Goal: Task Accomplishment & Management: Book appointment/travel/reservation

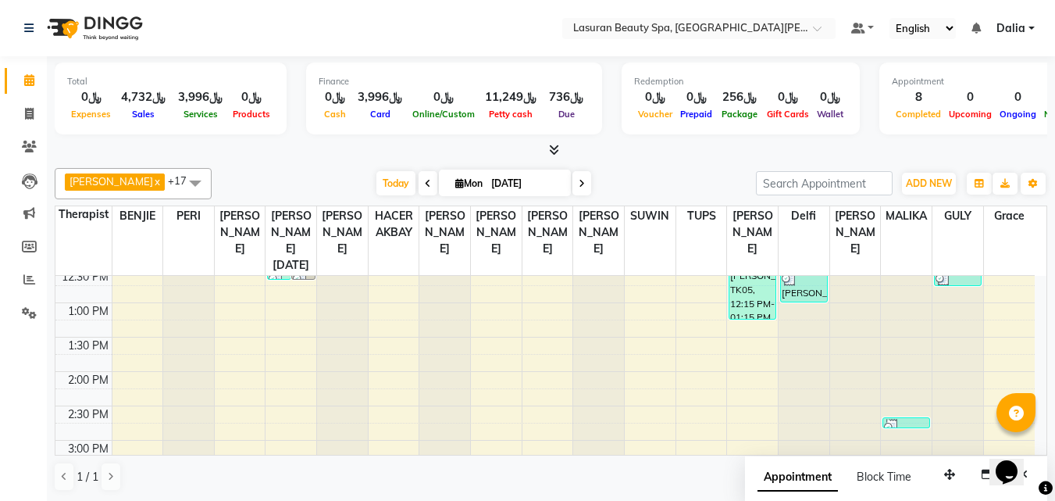
scroll to position [32, 0]
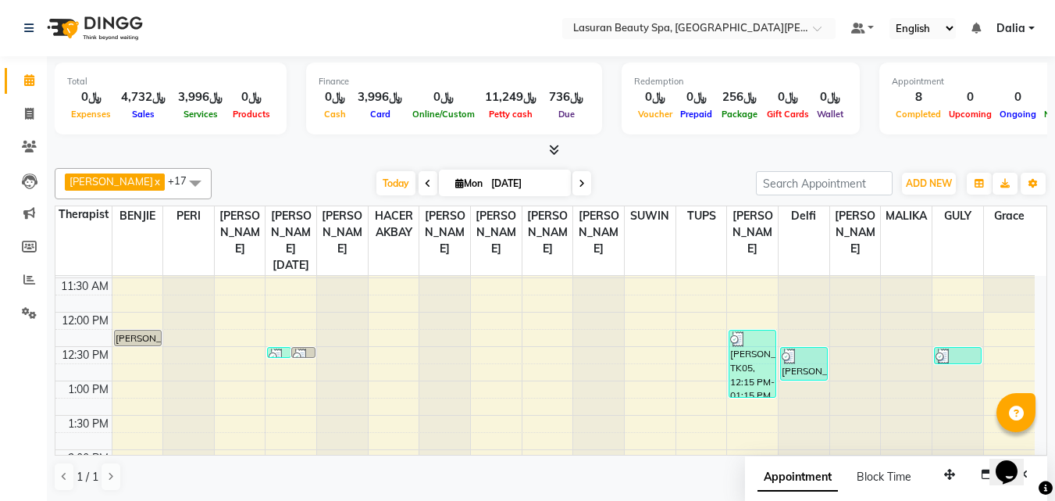
click at [970, 357] on div at bounding box center [958, 356] width 45 height 16
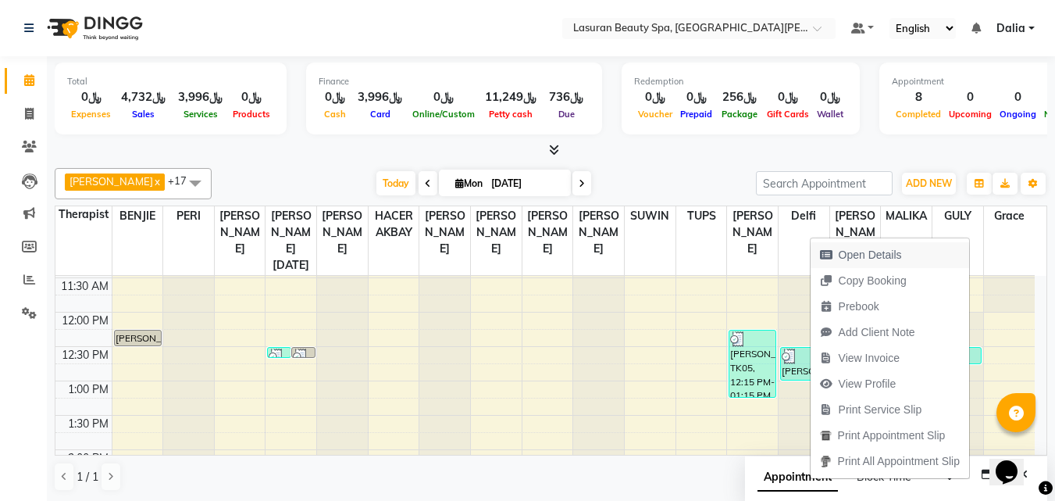
click at [928, 259] on button "Open Details" at bounding box center [890, 255] width 159 height 26
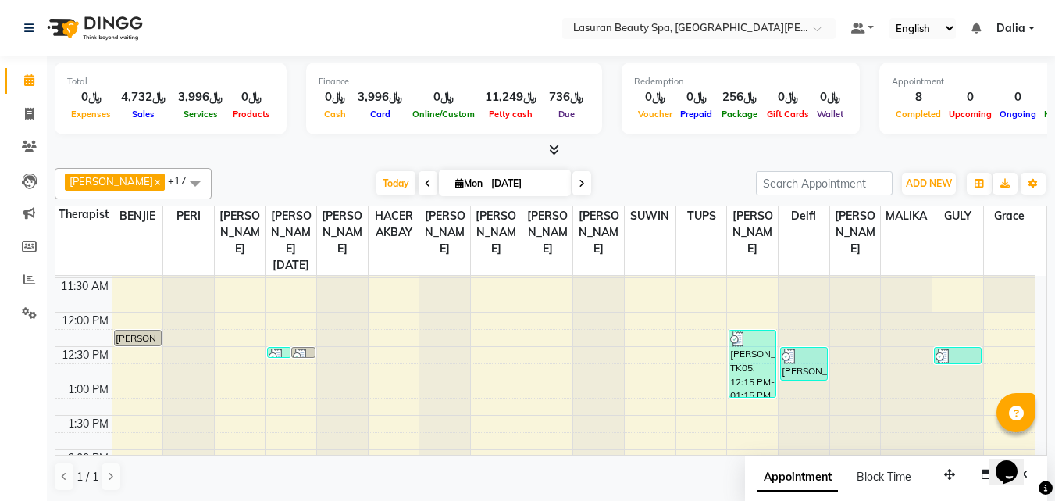
click at [951, 351] on div at bounding box center [958, 356] width 45 height 16
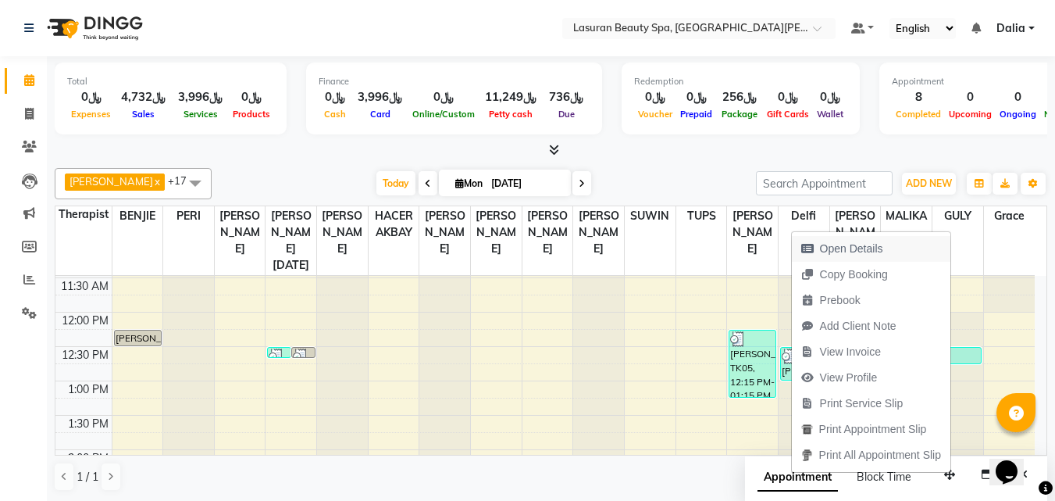
click at [896, 238] on button "Open Details" at bounding box center [871, 249] width 159 height 26
select select "3"
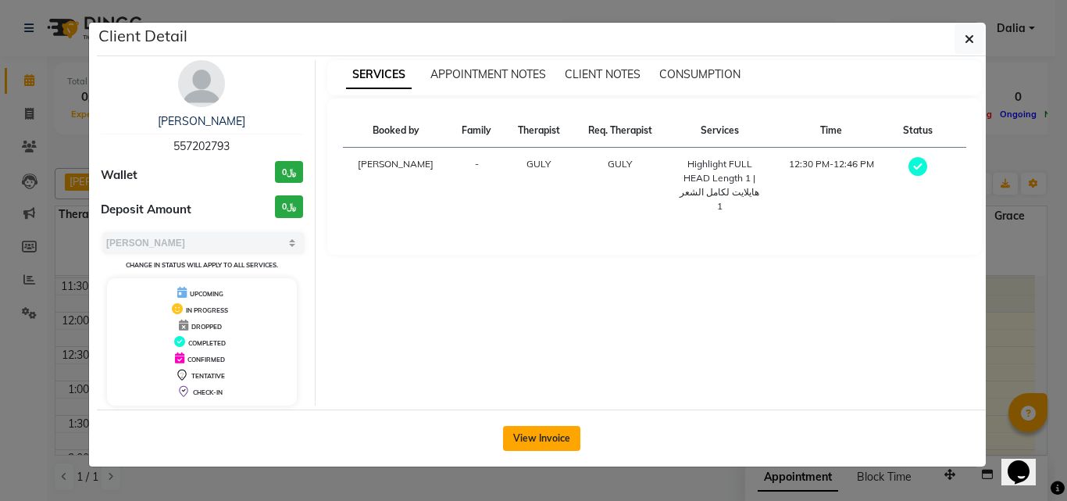
click at [575, 432] on button "View Invoice" at bounding box center [541, 438] width 77 height 25
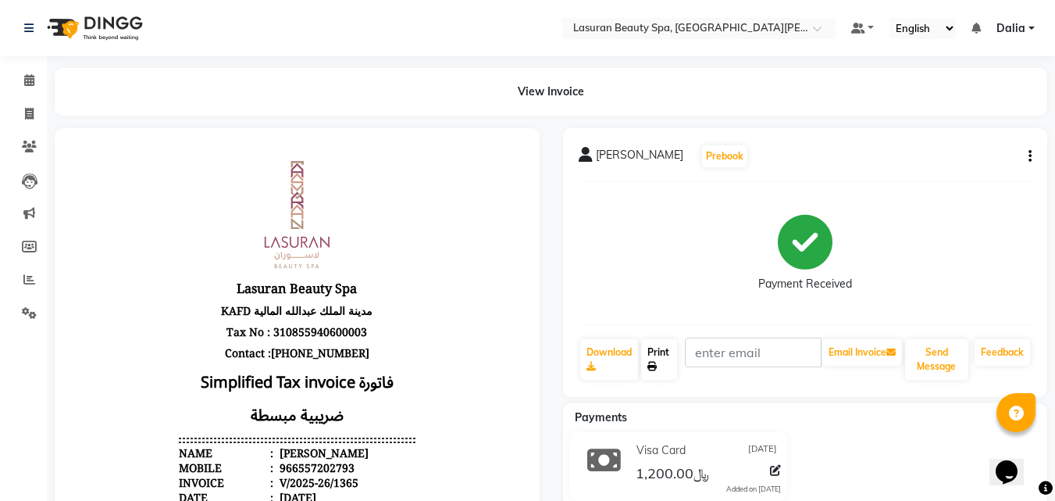
click at [653, 365] on icon at bounding box center [651, 366] width 9 height 9
click at [36, 93] on link "Calendar" at bounding box center [23, 81] width 37 height 26
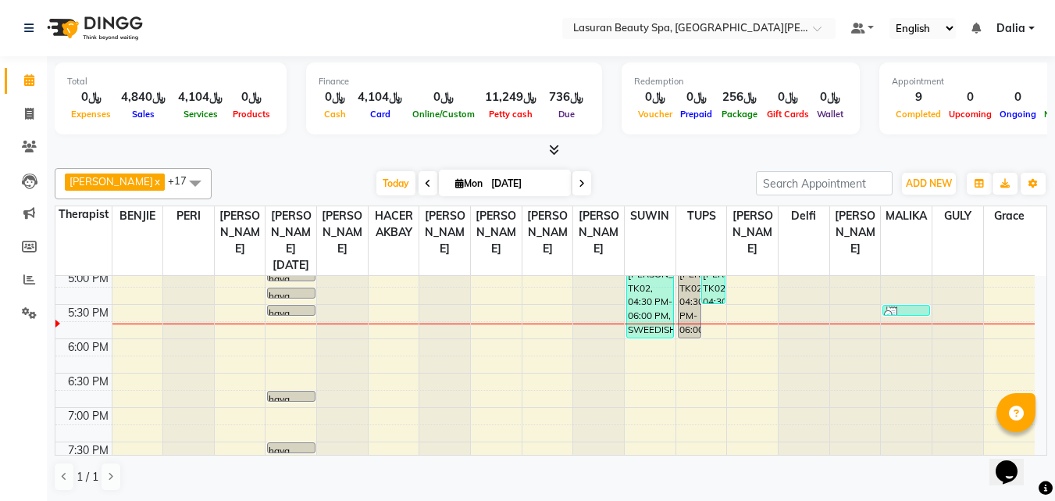
scroll to position [391, 0]
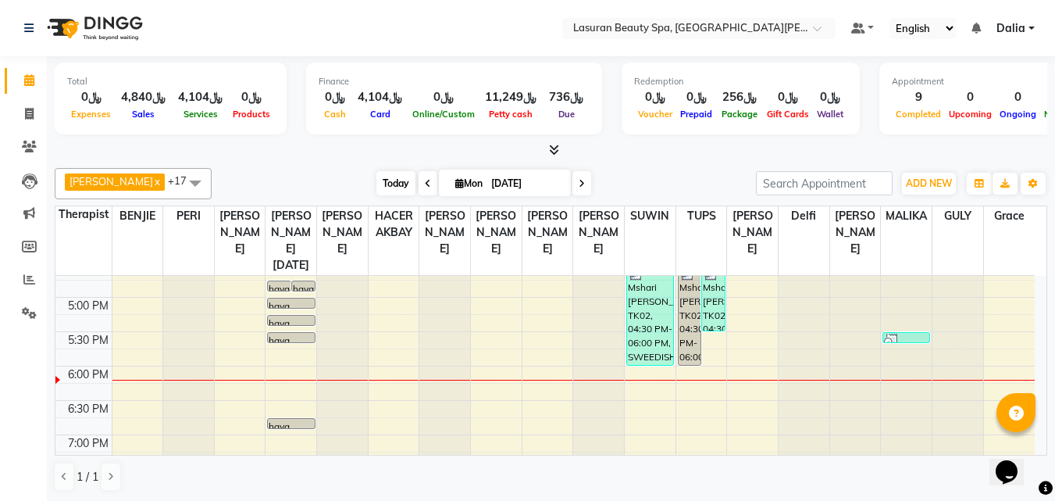
click at [389, 178] on span "Today" at bounding box center [395, 183] width 39 height 24
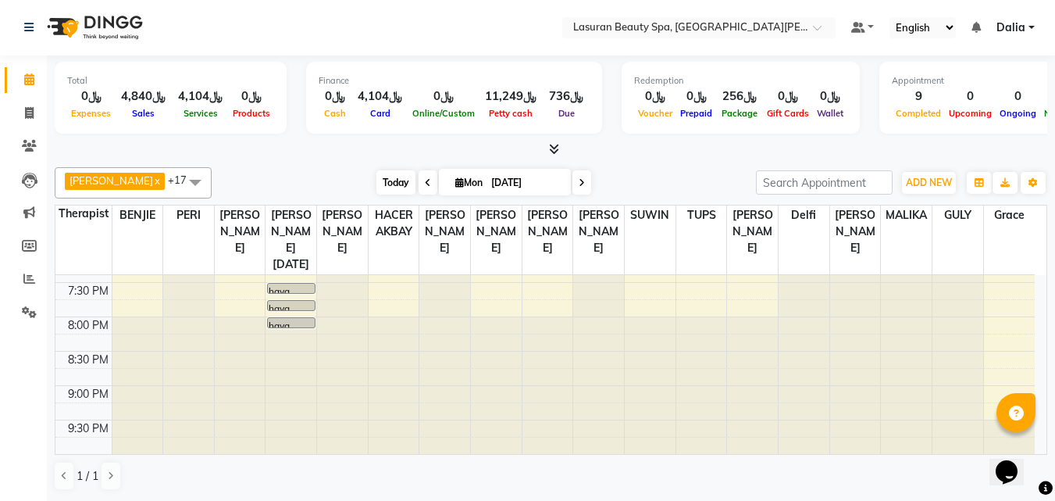
scroll to position [0, 0]
click at [392, 186] on span "Today" at bounding box center [395, 183] width 39 height 24
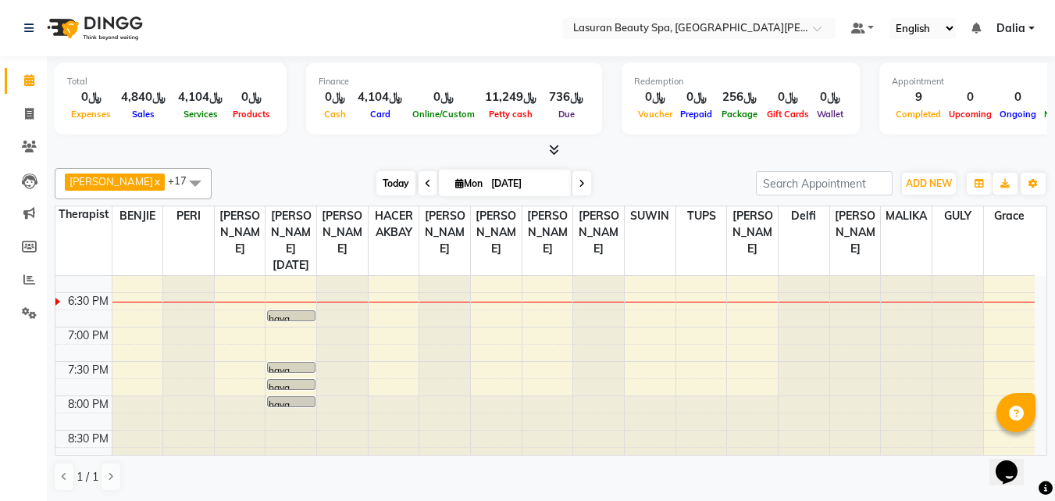
click at [386, 178] on span "Today" at bounding box center [395, 183] width 39 height 24
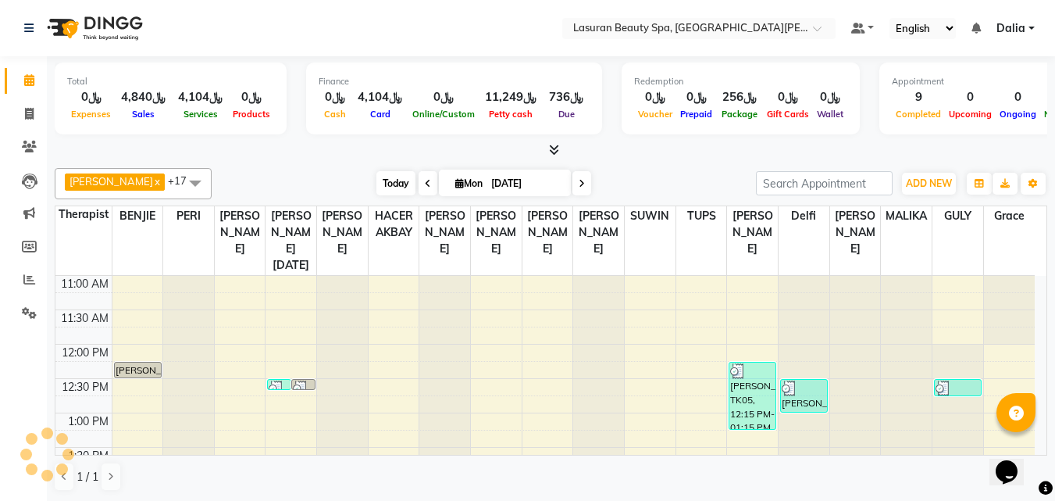
scroll to position [482, 0]
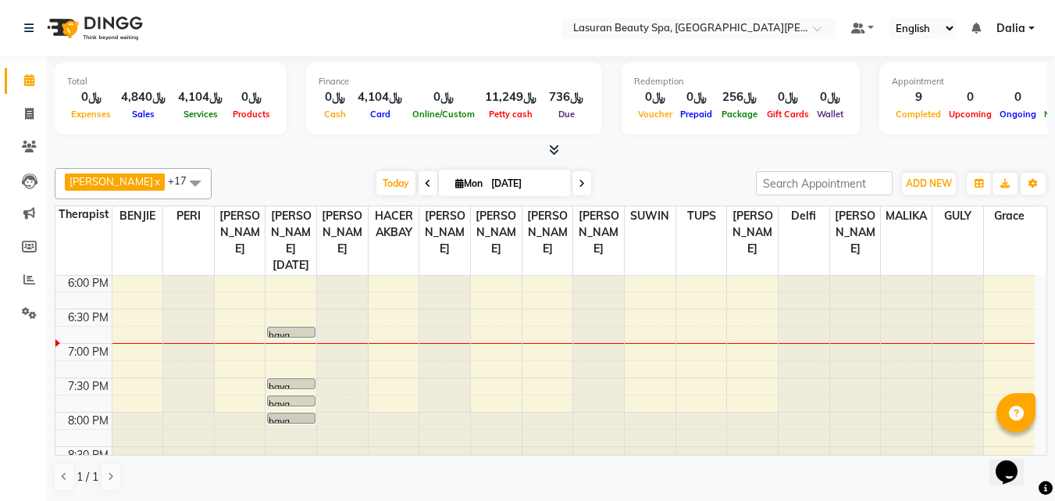
click at [575, 178] on span at bounding box center [581, 183] width 19 height 24
type input "02-09-2025"
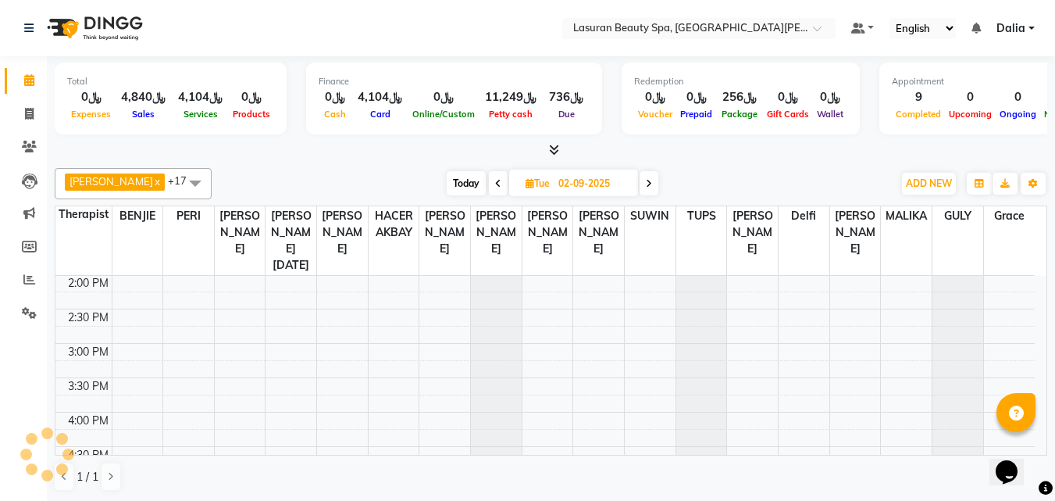
scroll to position [234, 0]
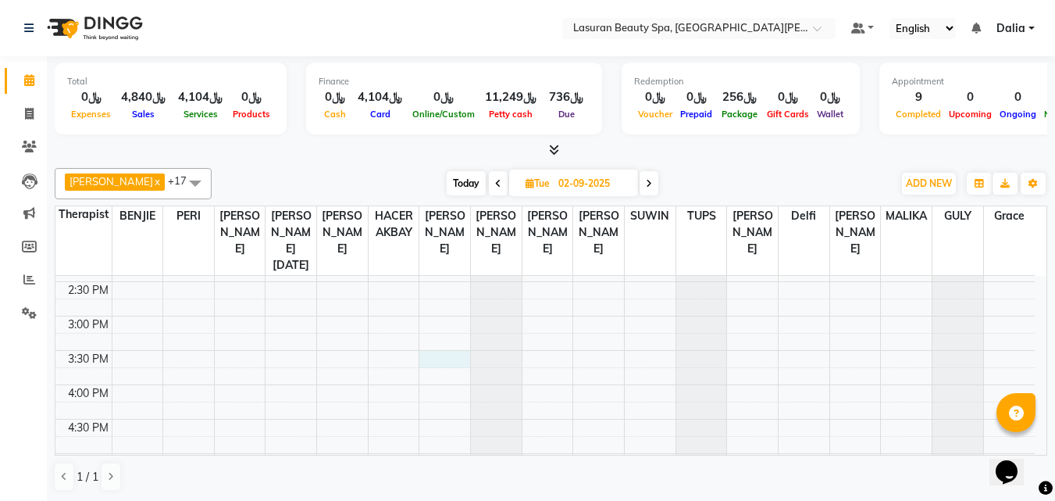
click at [441, 360] on div "11:00 AM 11:30 AM 12:00 PM 12:30 PM 1:00 PM 1:30 PM 2:00 PM 2:30 PM 3:00 PM 3:3…" at bounding box center [544, 418] width 979 height 755
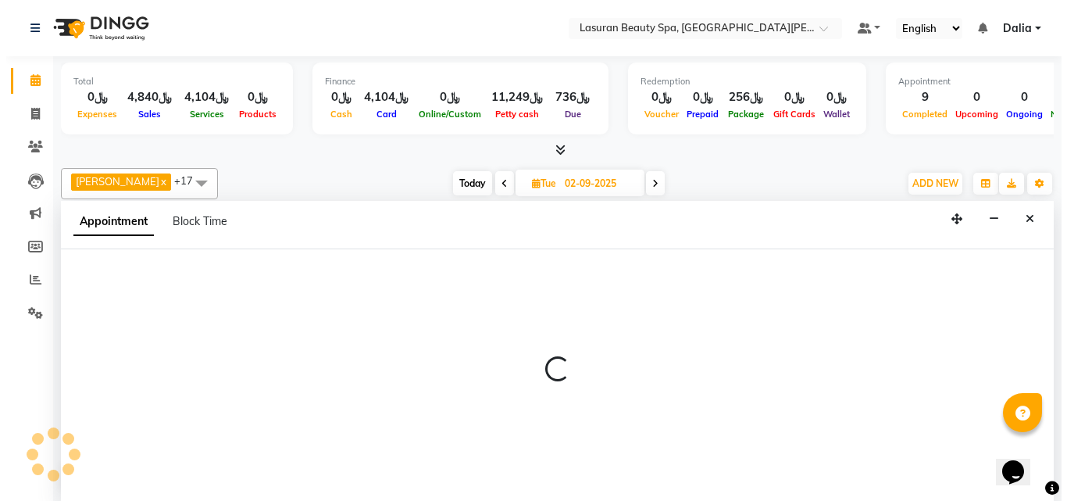
scroll to position [1, 0]
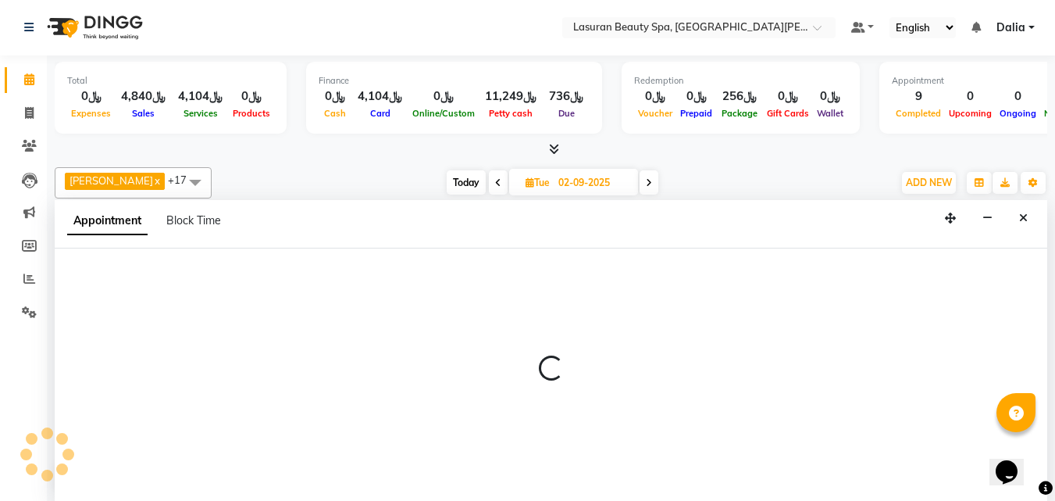
select select "54632"
select select "930"
select select "tentative"
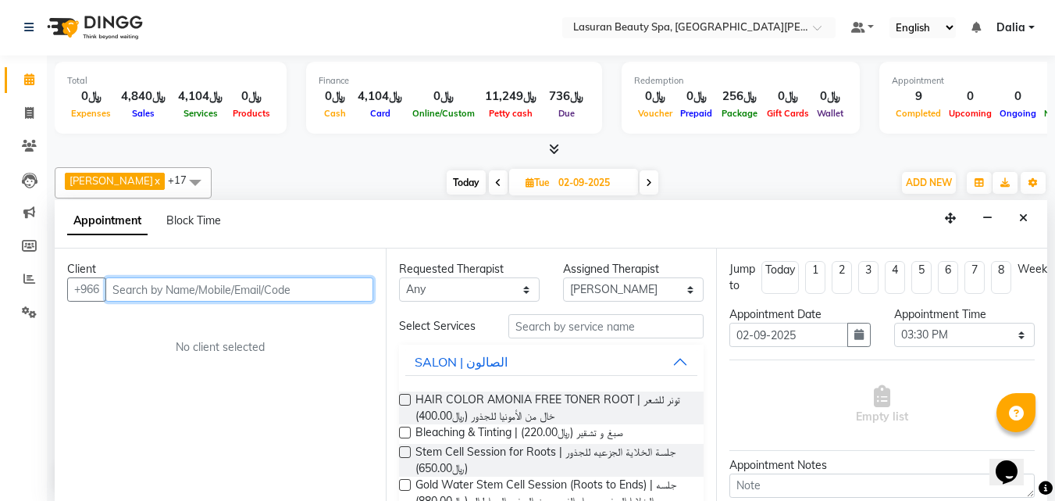
paste input "592441100"
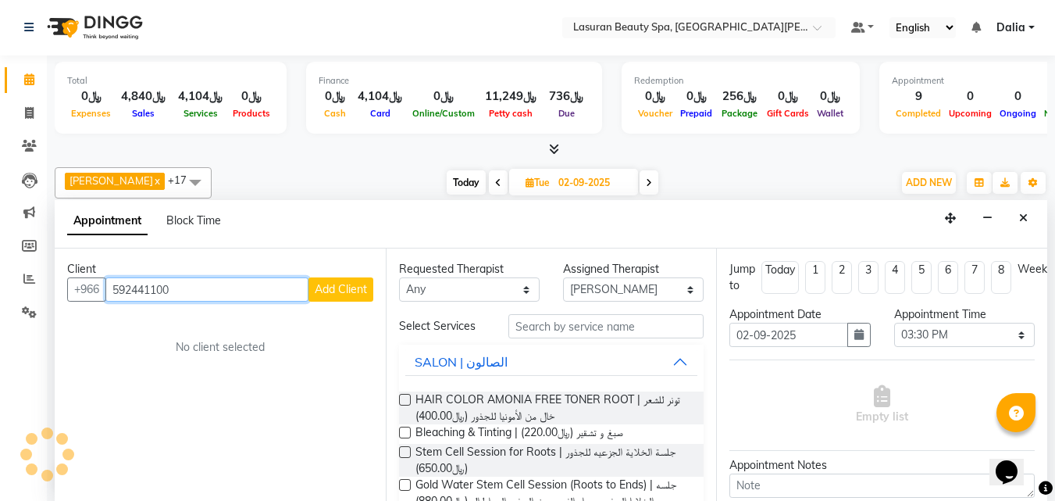
type input "592441100"
click at [323, 291] on span "Add Client" at bounding box center [341, 289] width 52 height 14
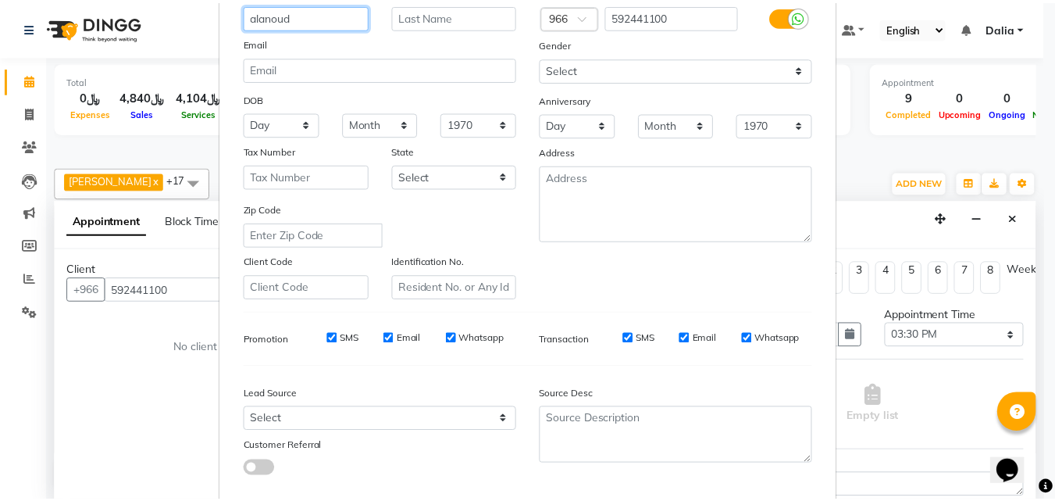
scroll to position [220, 0]
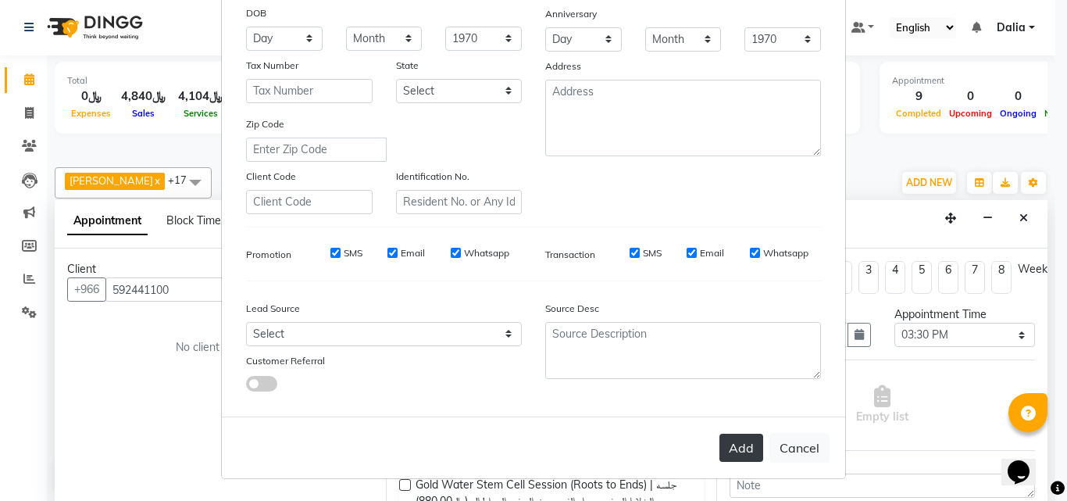
type input "alanoud"
click at [740, 448] on button "Add" at bounding box center [741, 447] width 44 height 28
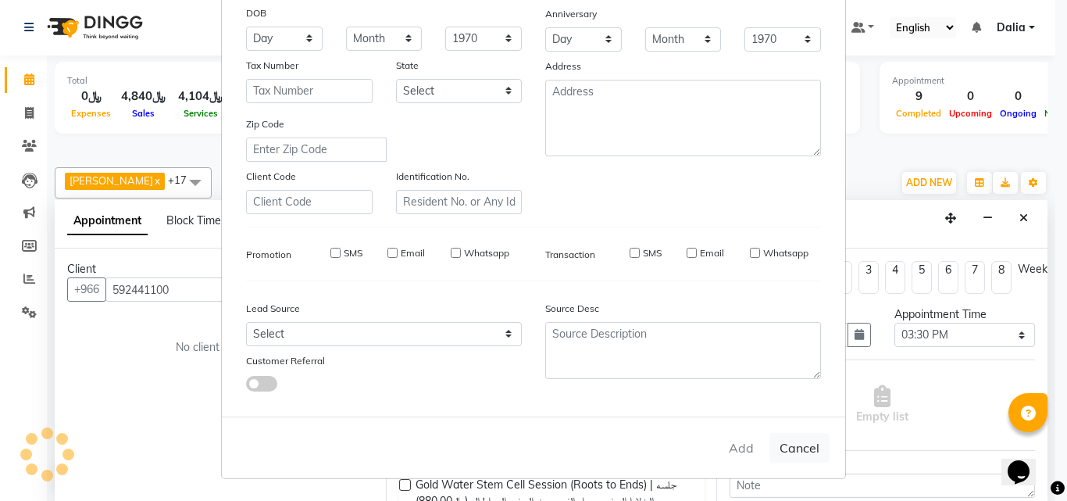
select select
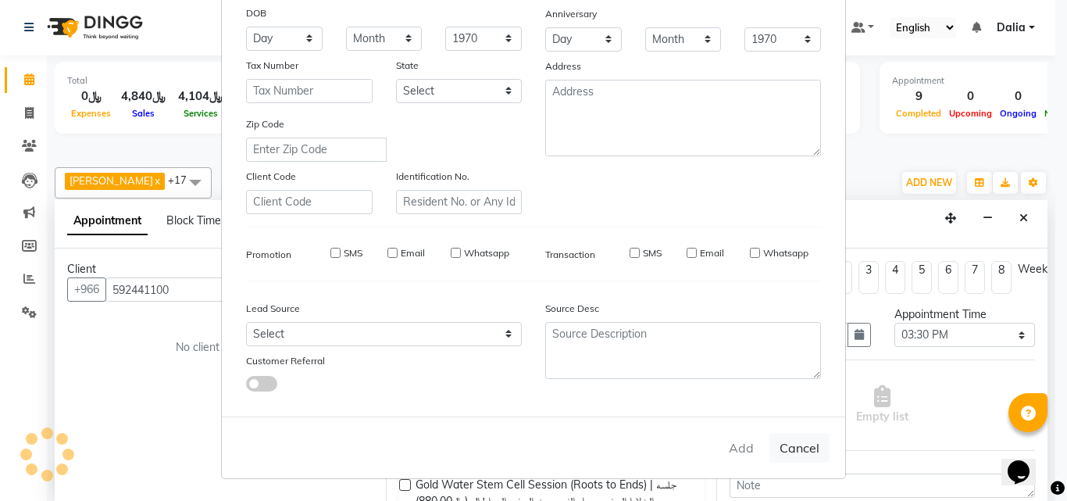
select select
checkbox input "false"
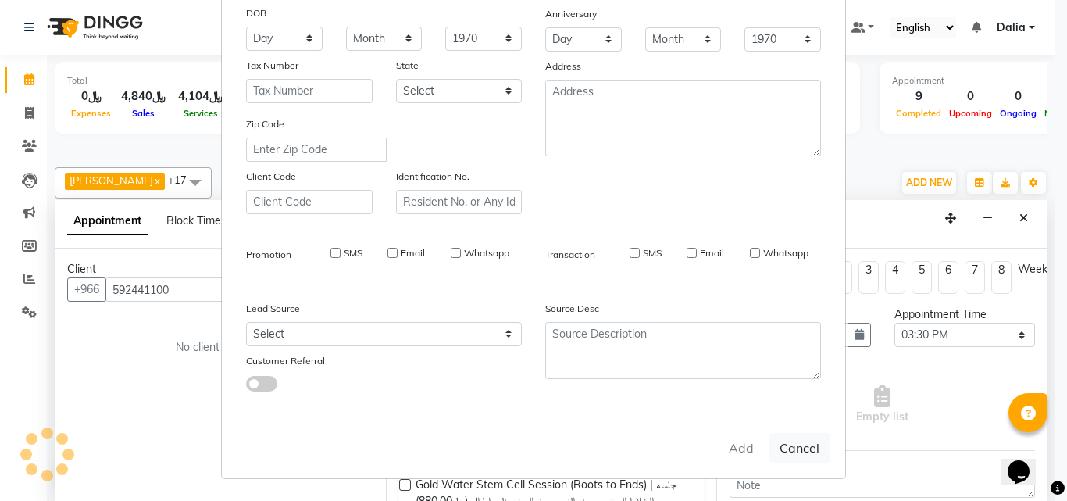
checkbox input "false"
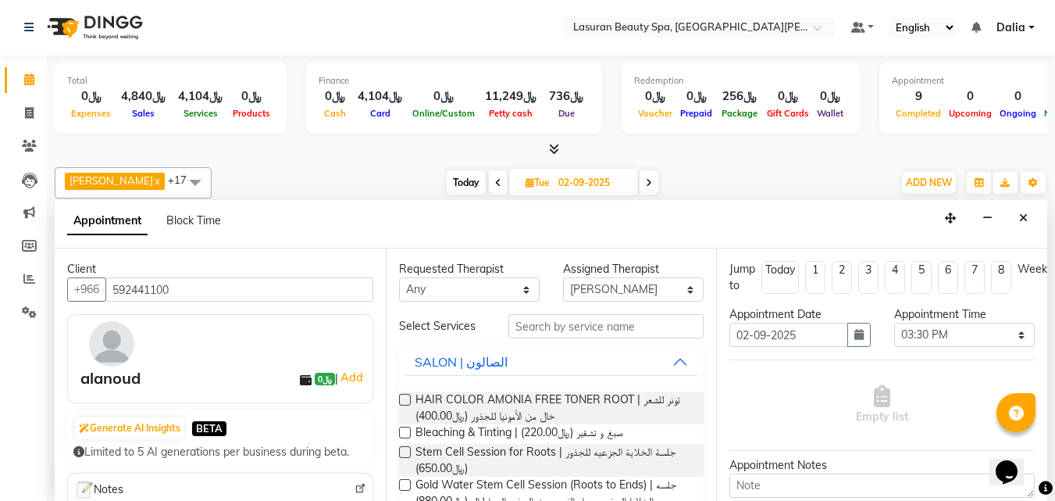
scroll to position [78, 0]
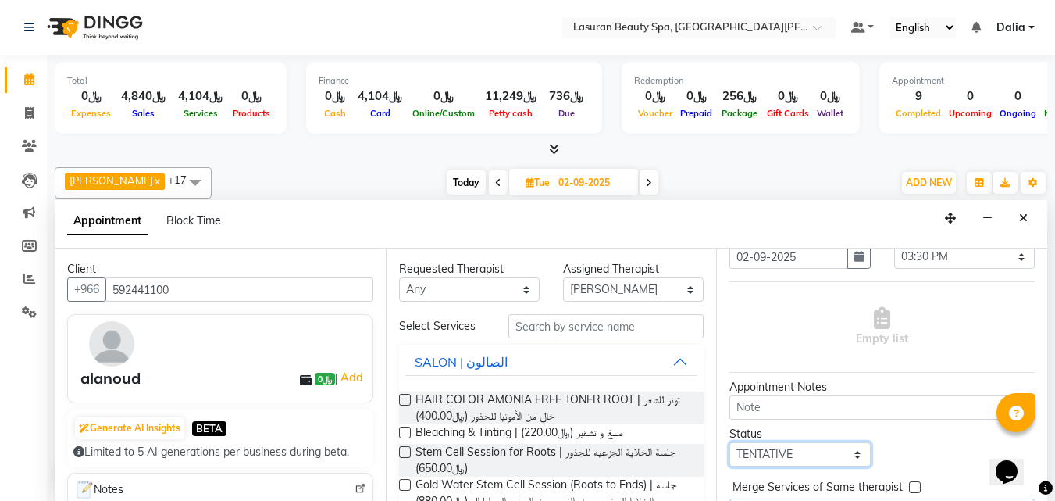
click at [803, 452] on select "Select TENTATIVE CONFIRM UPCOMING" at bounding box center [799, 454] width 141 height 24
select select "confirm booking"
click at [729, 442] on select "Select TENTATIVE CONFIRM UPCOMING" at bounding box center [799, 454] width 141 height 24
click at [736, 308] on div "Empty list" at bounding box center [881, 326] width 305 height 77
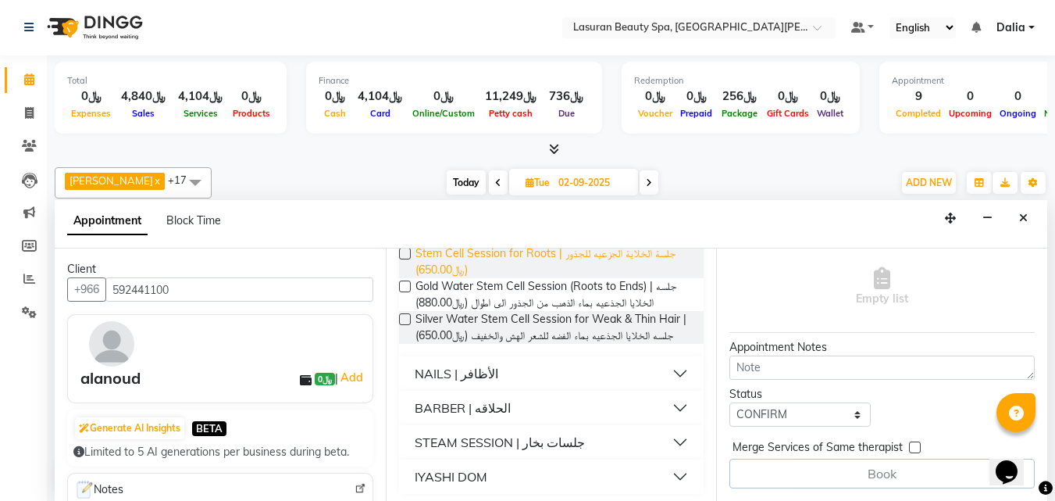
scroll to position [204, 0]
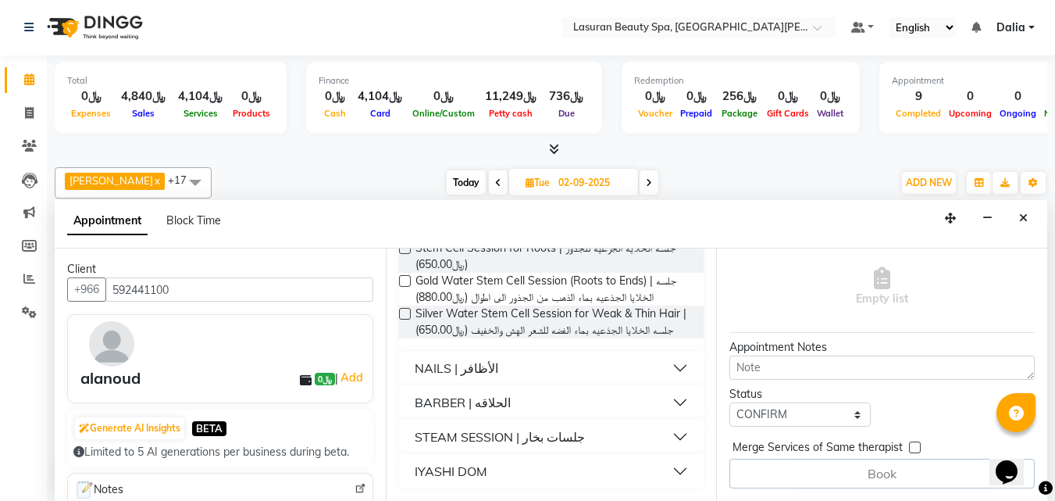
click at [669, 368] on button "NAILS | الأظافر" at bounding box center [551, 368] width 293 height 28
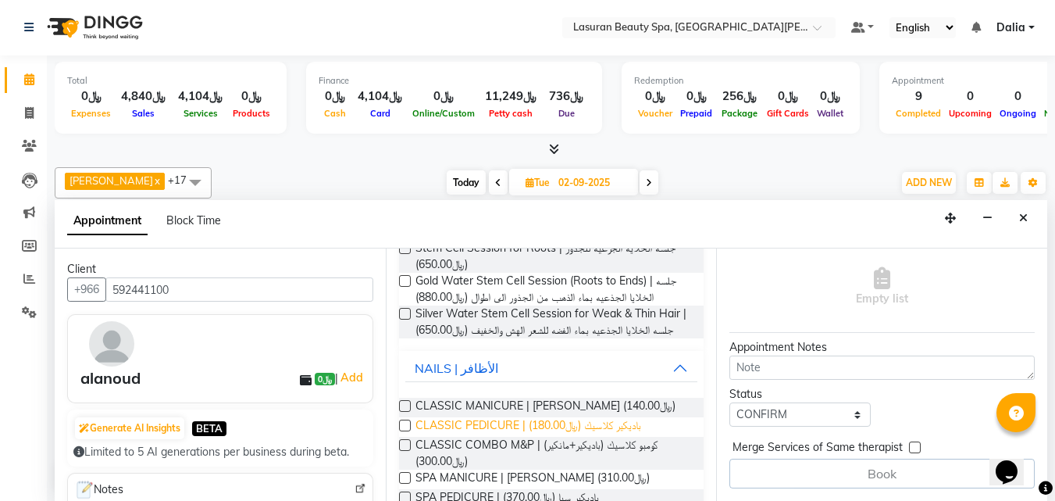
click at [603, 427] on span "CLASSIC PEDICURE | باديكير كلاسيك (﷼180.00)" at bounding box center [528, 427] width 226 height 20
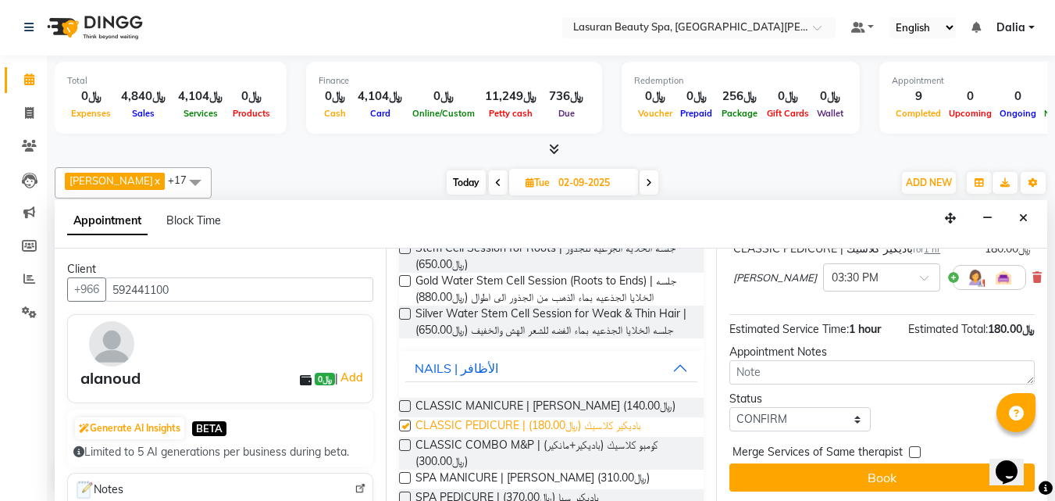
checkbox input "false"
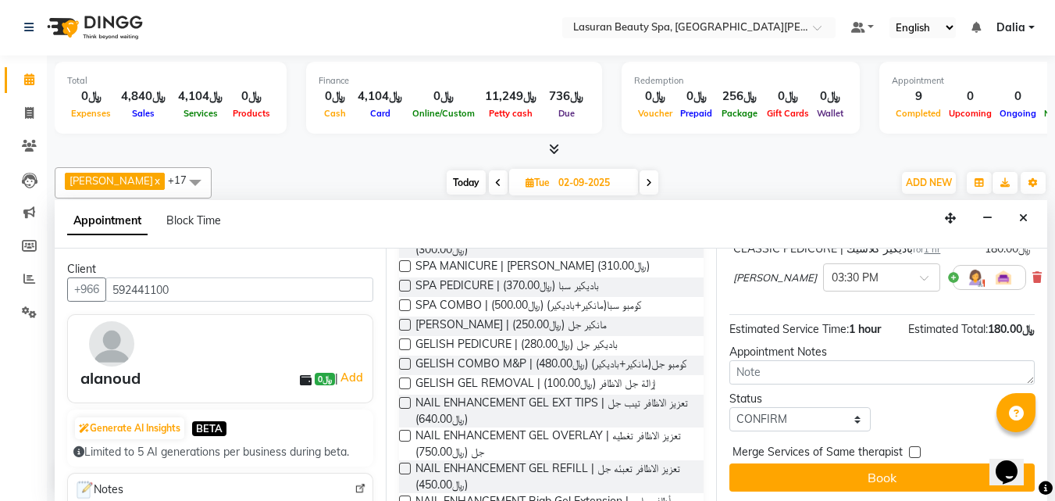
scroll to position [438, 0]
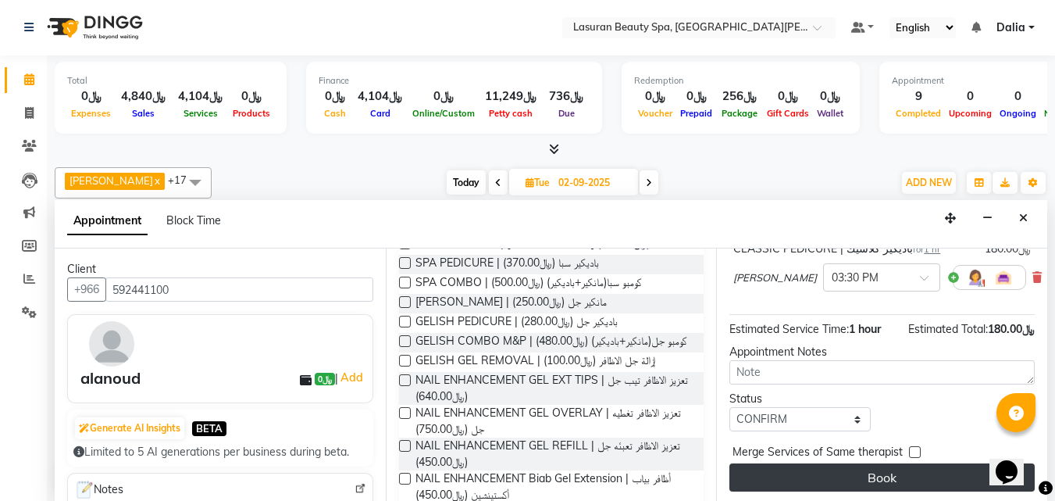
click at [782, 475] on button "Book" at bounding box center [881, 477] width 305 height 28
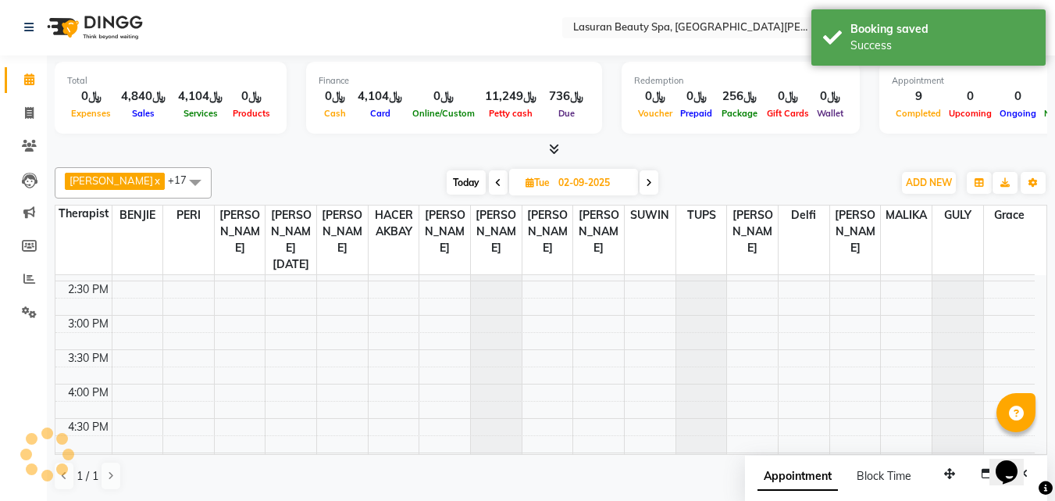
scroll to position [0, 0]
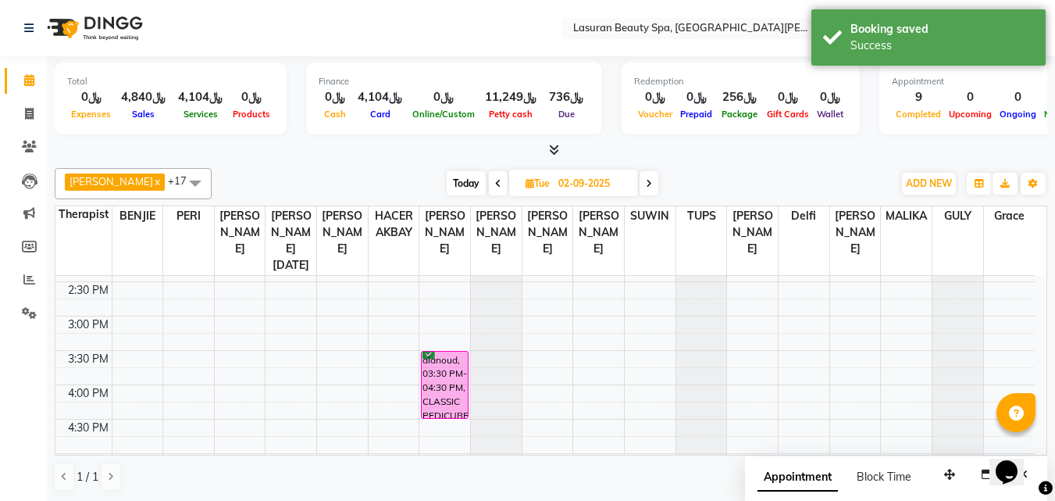
click at [462, 184] on span "Today" at bounding box center [466, 183] width 39 height 24
type input "[DATE]"
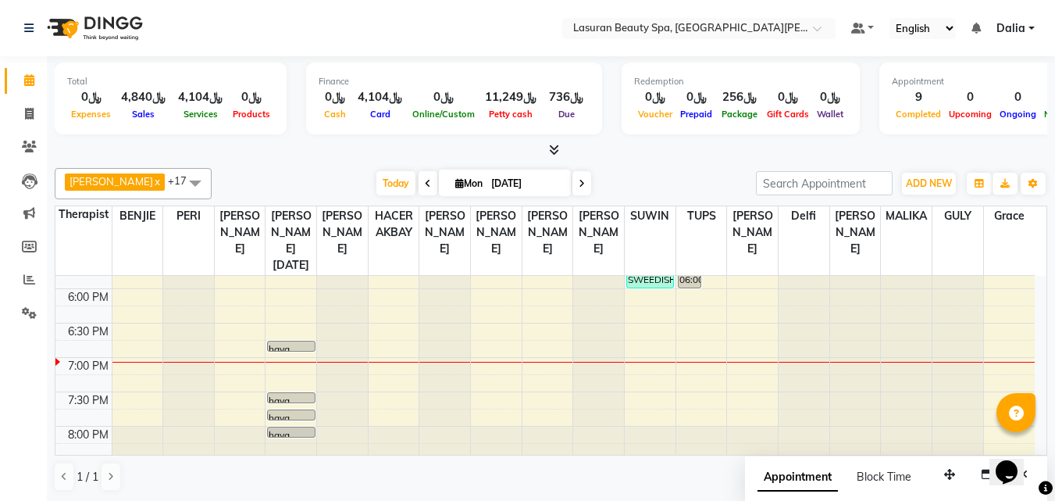
scroll to position [469, 0]
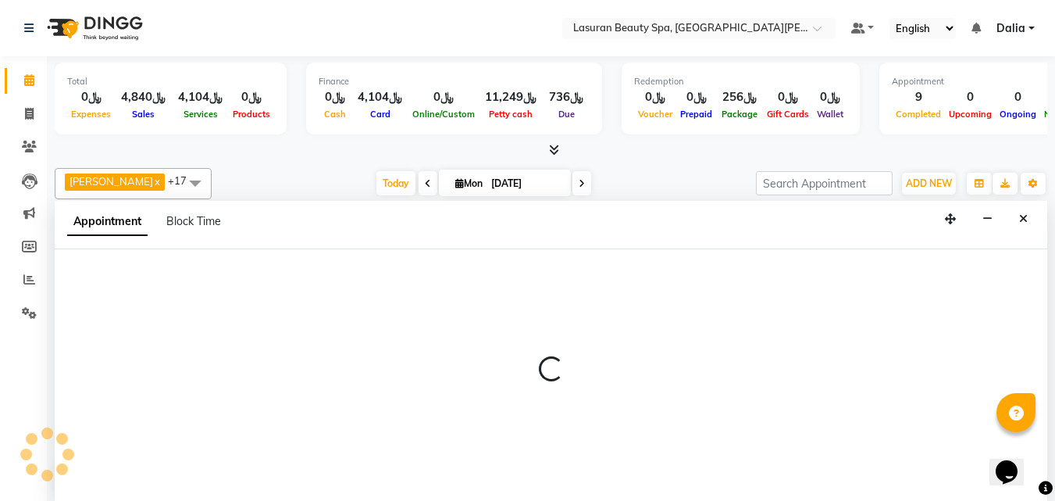
select select "54634"
select select "tentative"
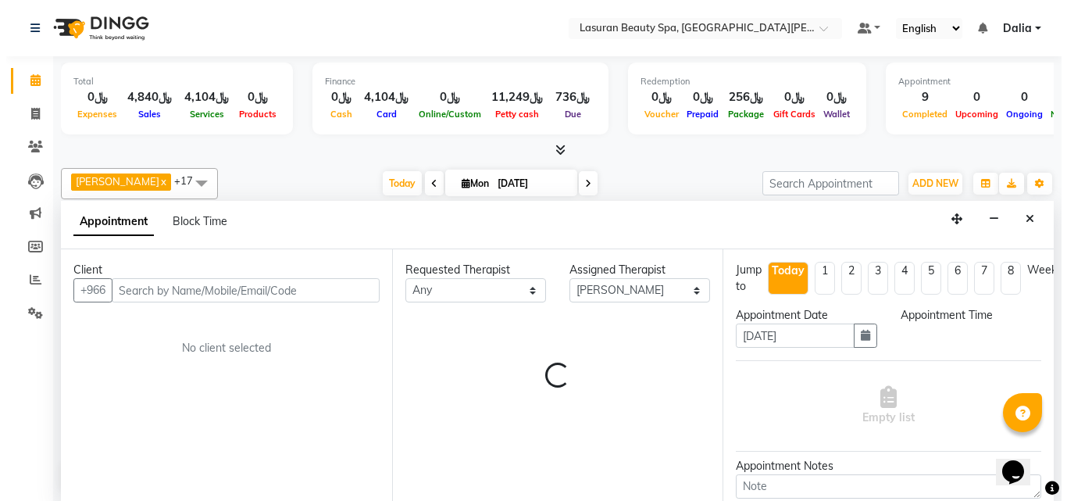
scroll to position [1, 0]
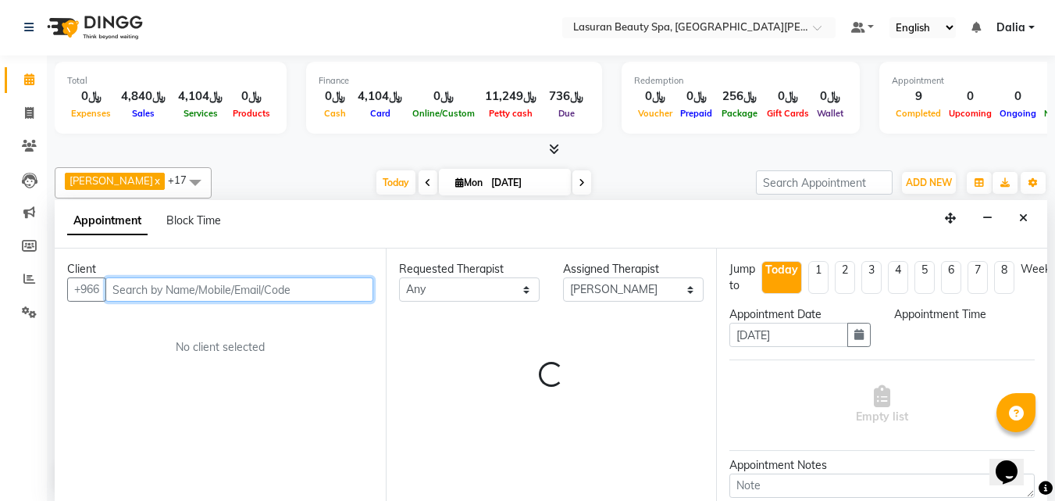
select select "1200"
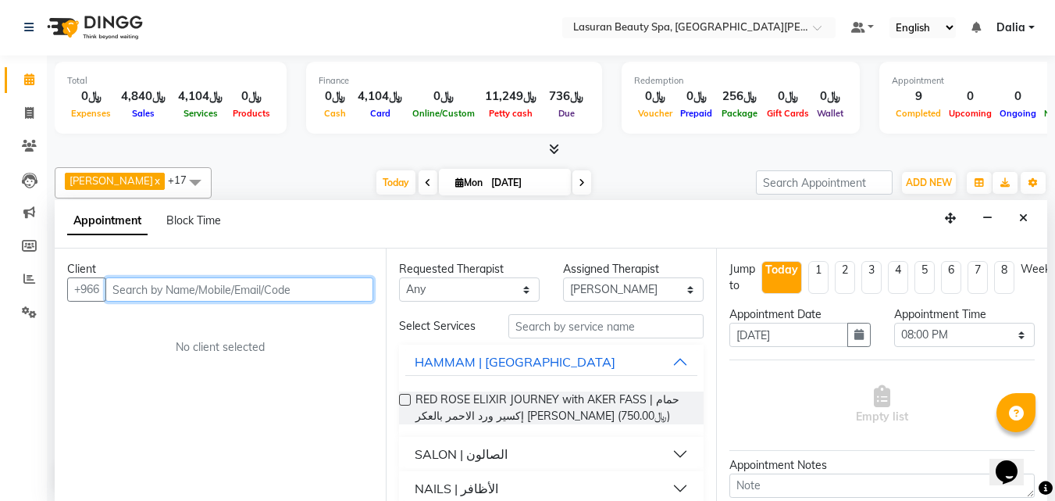
paste input "568953390"
type input "568953390"
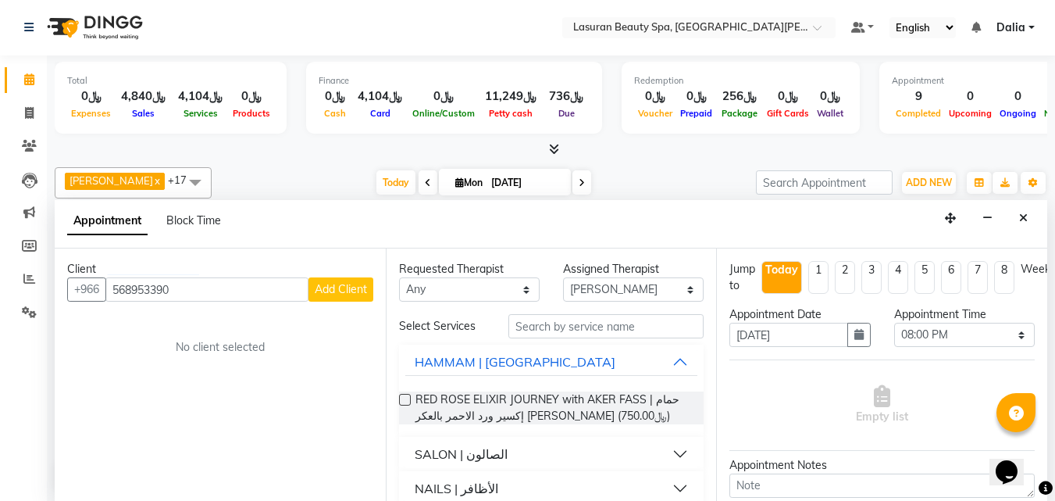
click at [323, 284] on span "Add Client" at bounding box center [341, 289] width 52 height 14
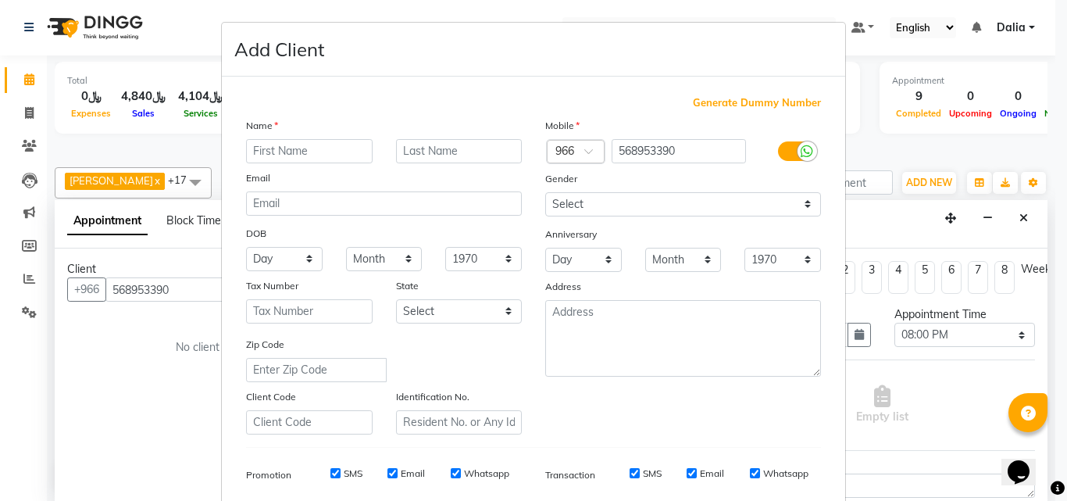
click at [888, 147] on ngb-modal-window "Add Client Generate Dummy Number Name Email DOB Day 01 02 03 04 05 06 07 08 09 …" at bounding box center [533, 250] width 1067 height 501
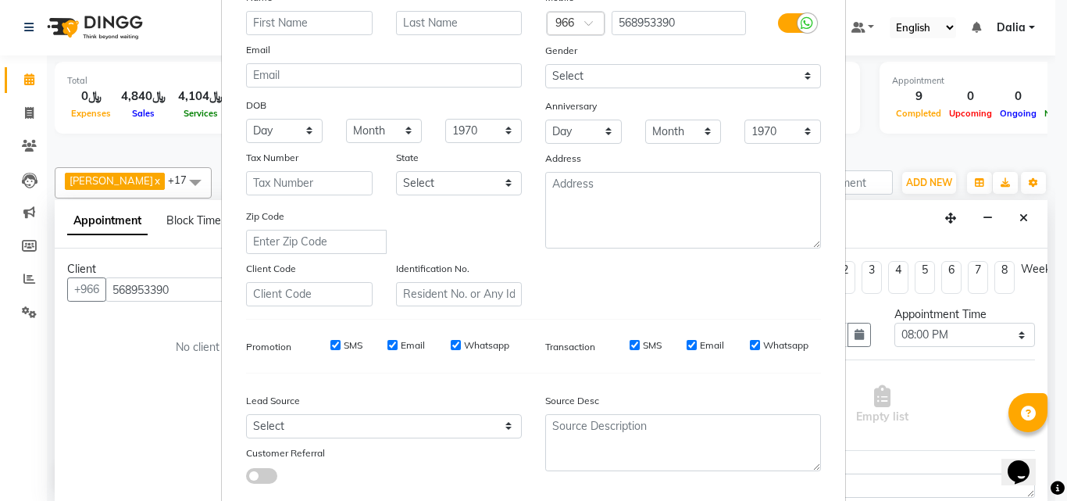
scroll to position [0, 0]
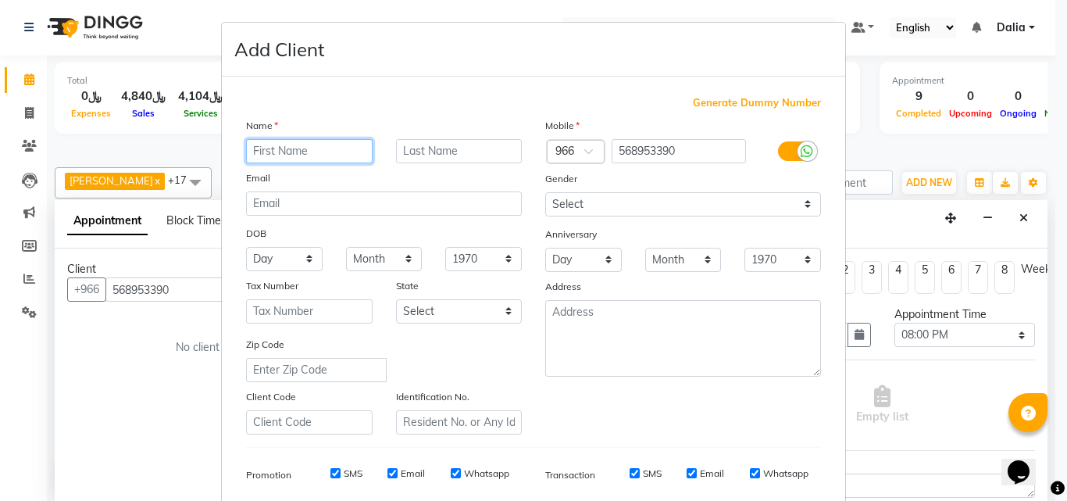
click at [319, 153] on input "text" at bounding box center [309, 151] width 127 height 24
click at [920, 500] on ngb-modal-window "Add Client Generate Dummy Number Name Email DOB Day 01 02 03 04 05 06 07 08 09 …" at bounding box center [533, 250] width 1067 height 501
click at [333, 156] on input "text" at bounding box center [309, 151] width 127 height 24
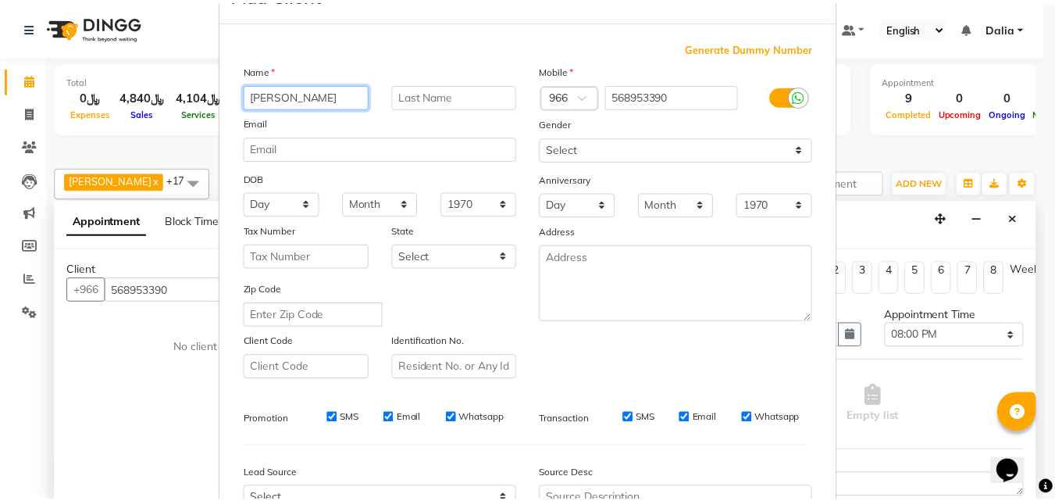
scroll to position [220, 0]
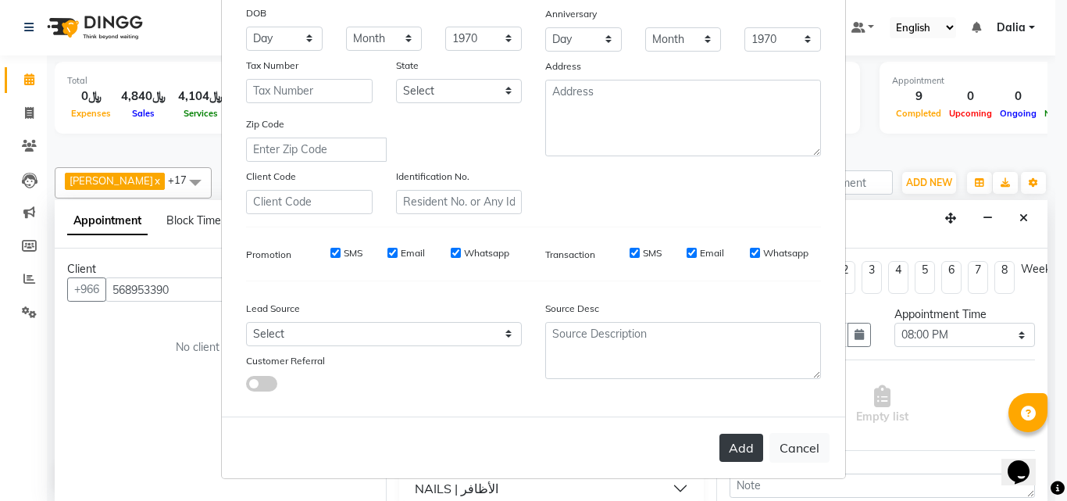
type input "[PERSON_NAME]"
click at [736, 448] on button "Add" at bounding box center [741, 447] width 44 height 28
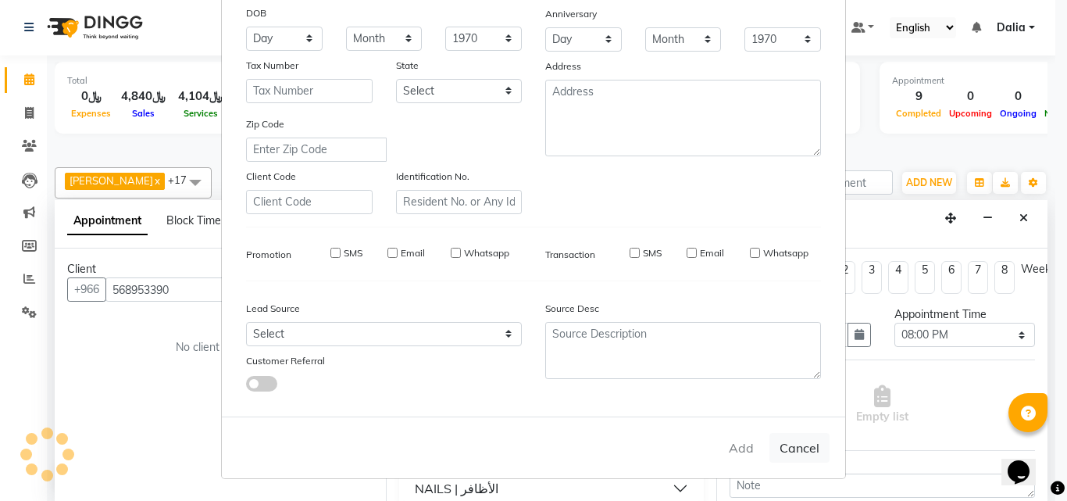
select select
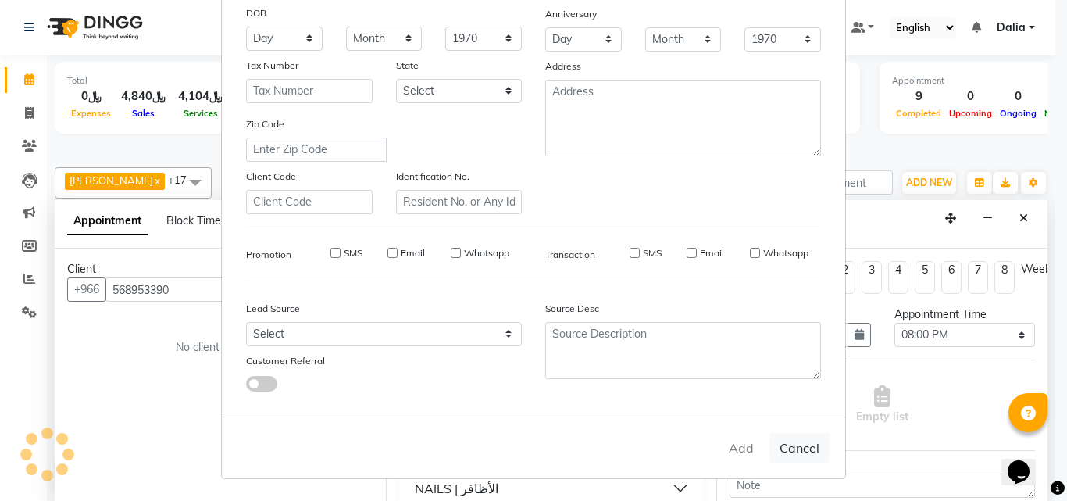
select select
checkbox input "false"
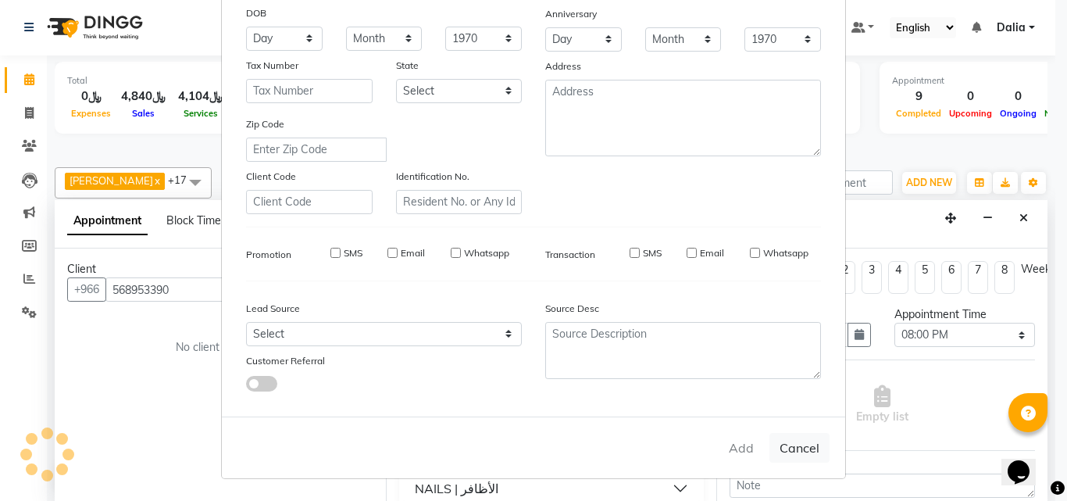
checkbox input "false"
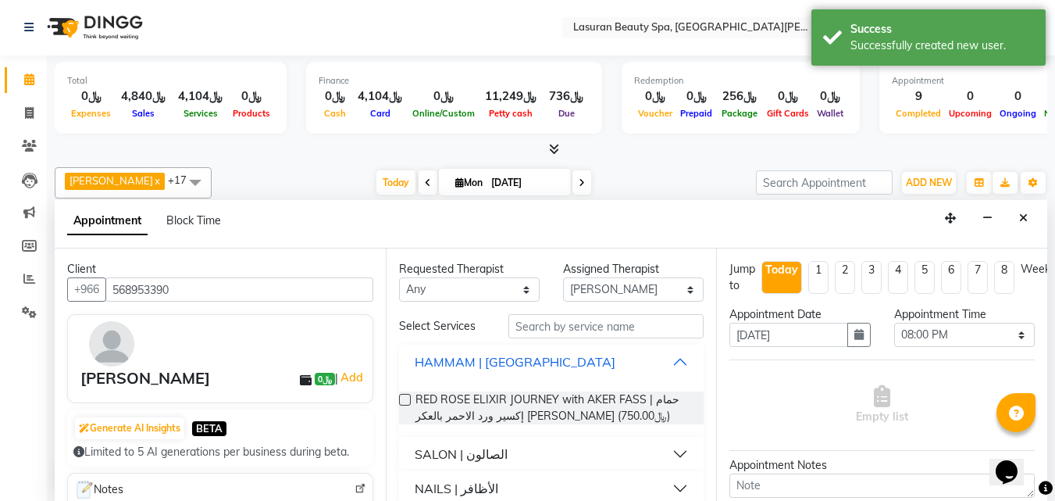
click at [664, 363] on button "HAMMAM | [GEOGRAPHIC_DATA]" at bounding box center [551, 362] width 293 height 28
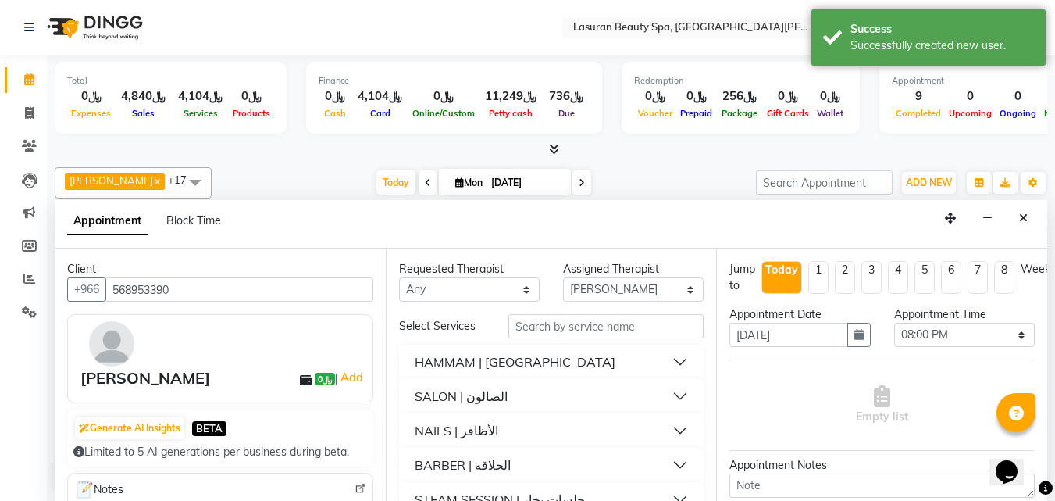
click at [665, 430] on button "NAILS | الأظافر" at bounding box center [551, 430] width 293 height 28
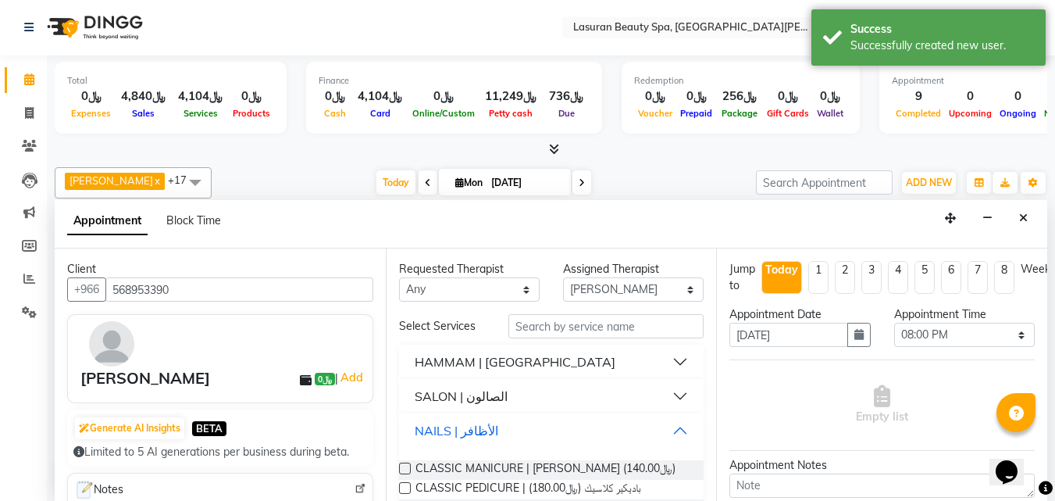
scroll to position [78, 0]
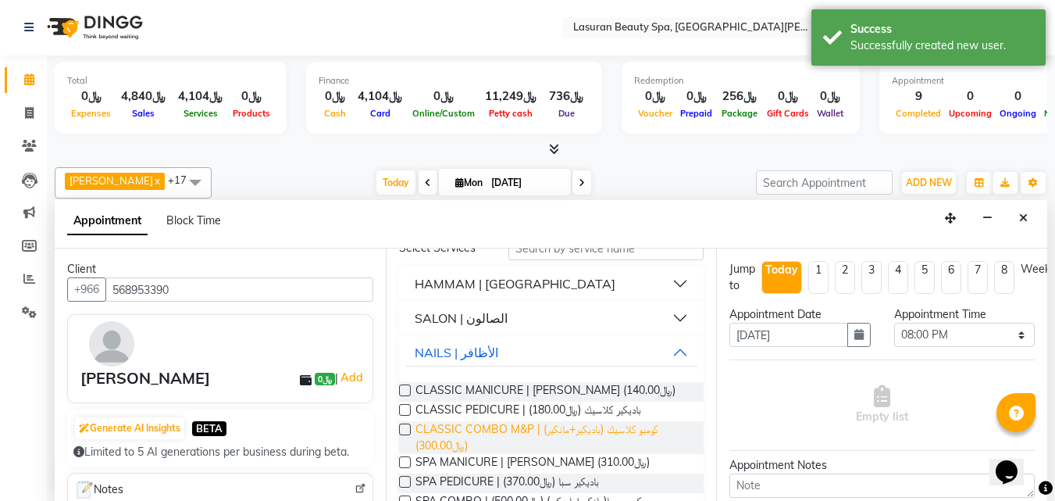
click at [619, 433] on span "CLASSIC COMBO M&P | كومبو كلاسيك (باديكير+مانكير) (﷼300.00)" at bounding box center [553, 437] width 276 height 33
checkbox input "false"
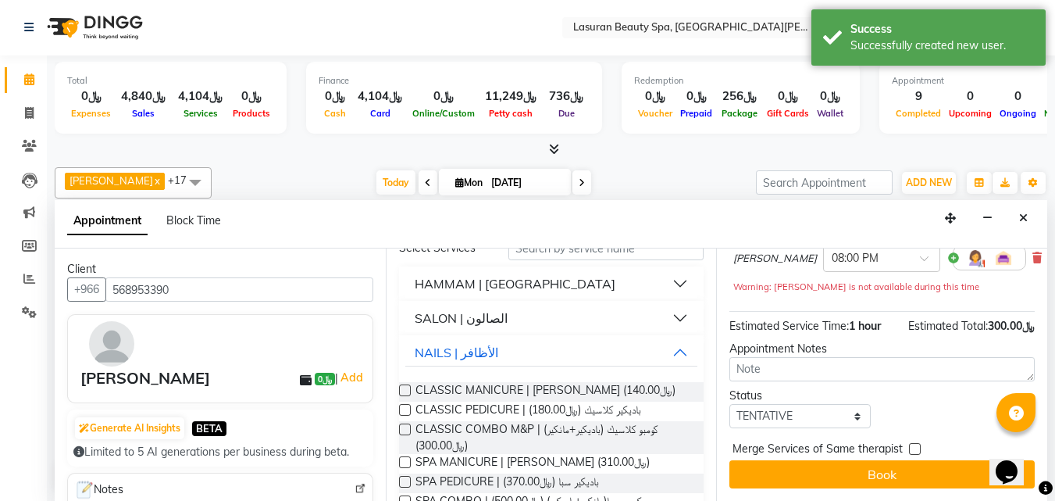
scroll to position [177, 0]
click at [772, 404] on select "Select TENTATIVE CONFIRM CHECK-IN UPCOMING" at bounding box center [799, 416] width 141 height 24
select select "confirm booking"
click at [729, 404] on select "Select TENTATIVE CONFIRM CHECK-IN UPCOMING" at bounding box center [799, 416] width 141 height 24
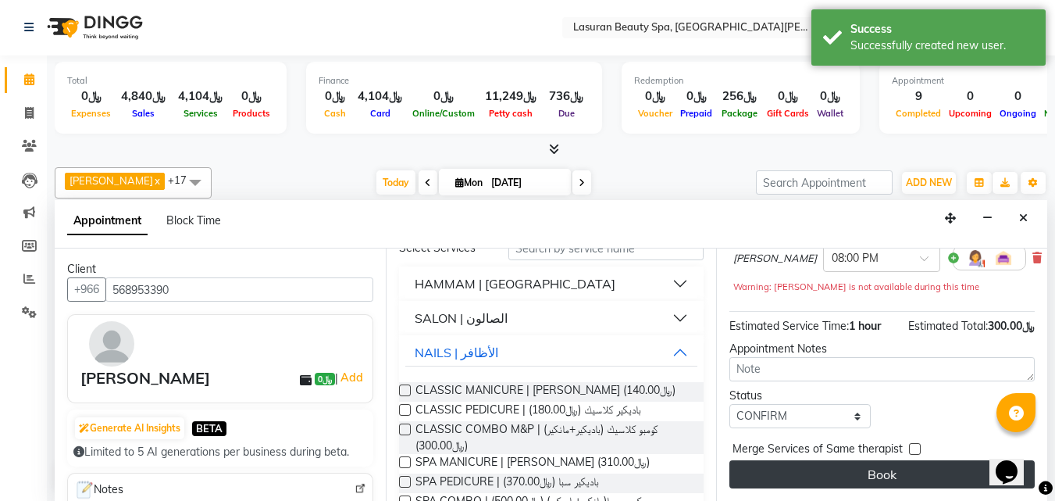
click at [805, 460] on button "Book" at bounding box center [881, 474] width 305 height 28
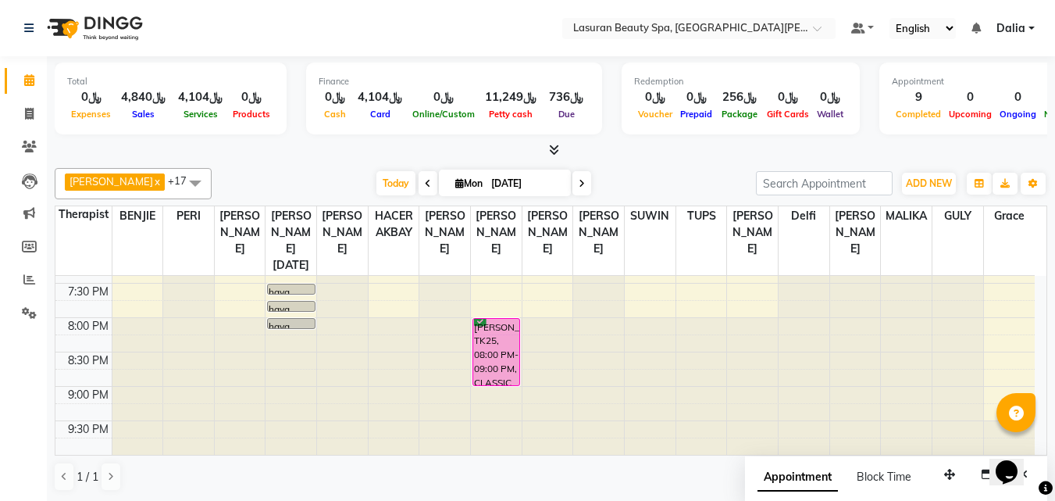
scroll to position [498, 0]
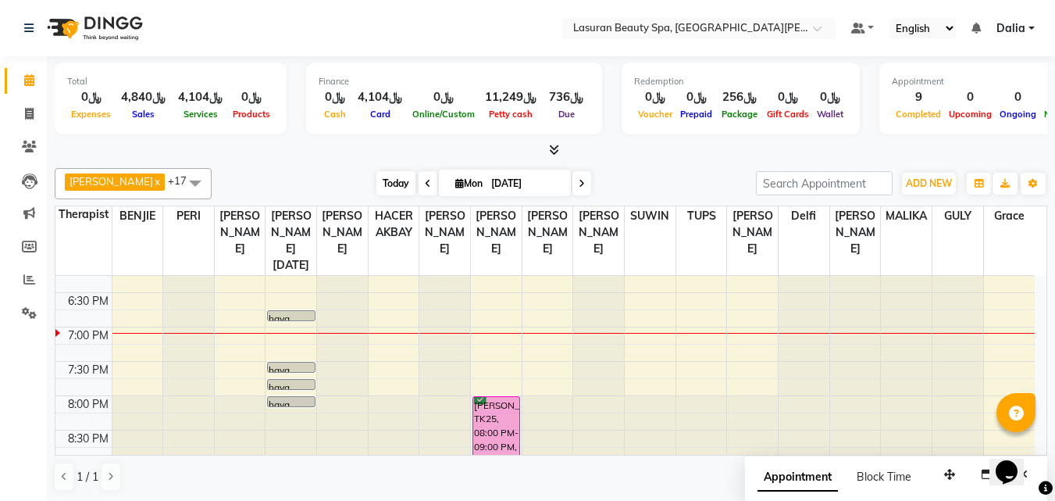
click at [402, 183] on span "Today" at bounding box center [395, 183] width 39 height 24
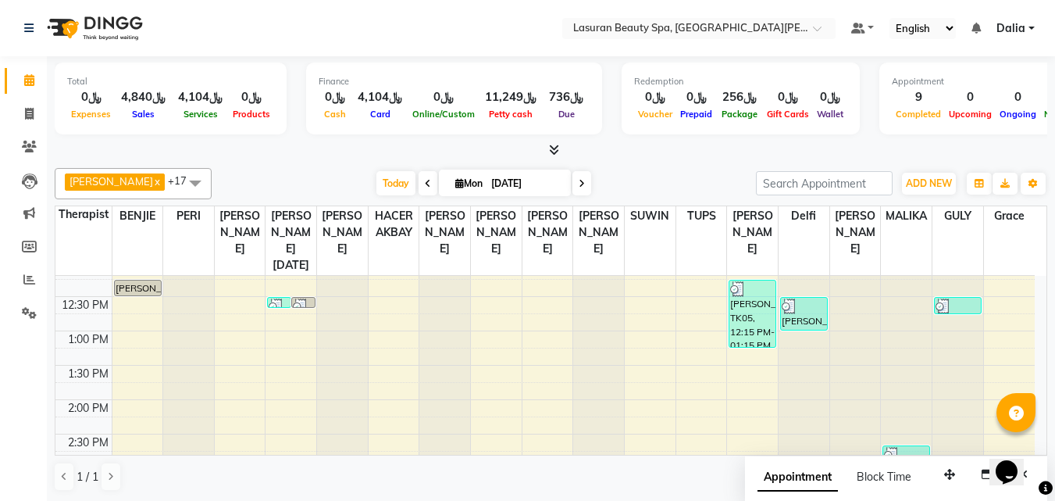
scroll to position [4, 0]
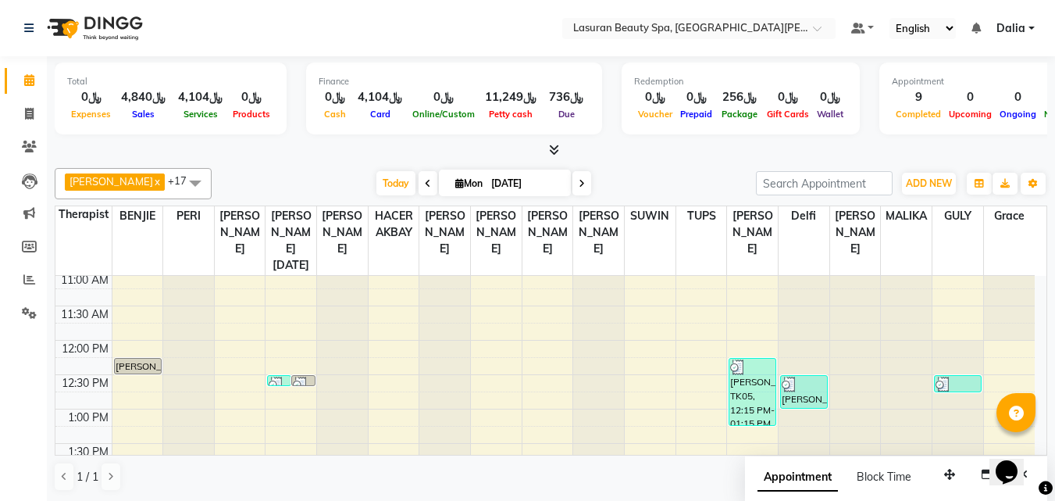
click at [790, 387] on img at bounding box center [790, 384] width 16 height 16
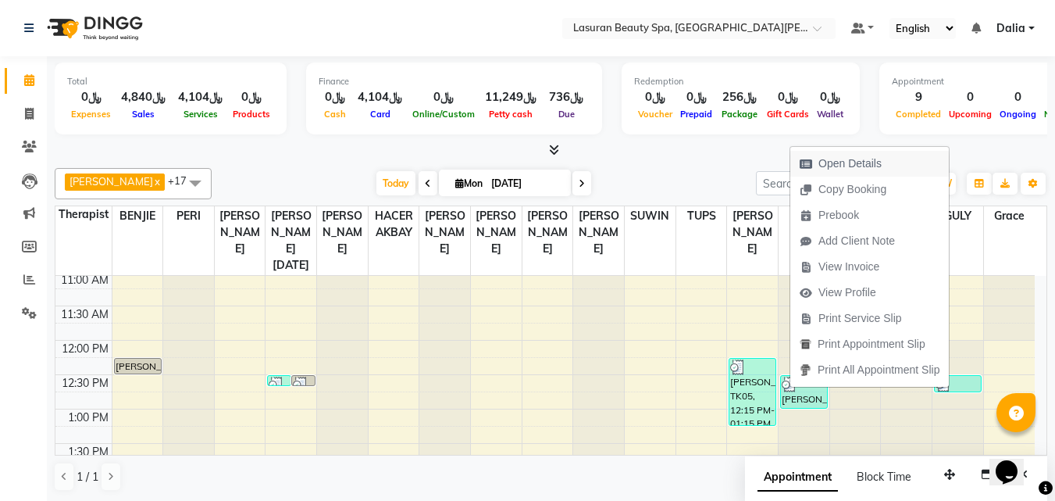
click at [821, 154] on span "Open Details" at bounding box center [840, 164] width 101 height 26
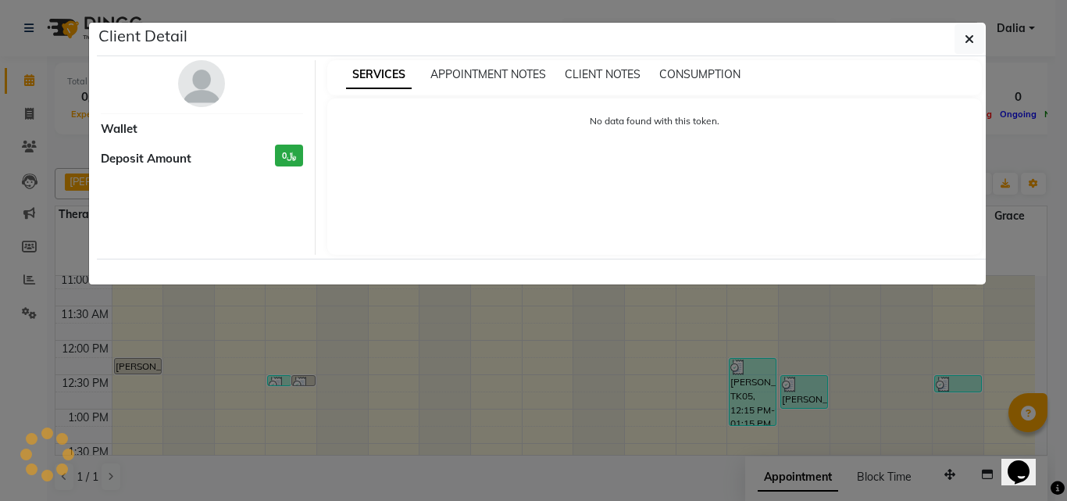
select select "3"
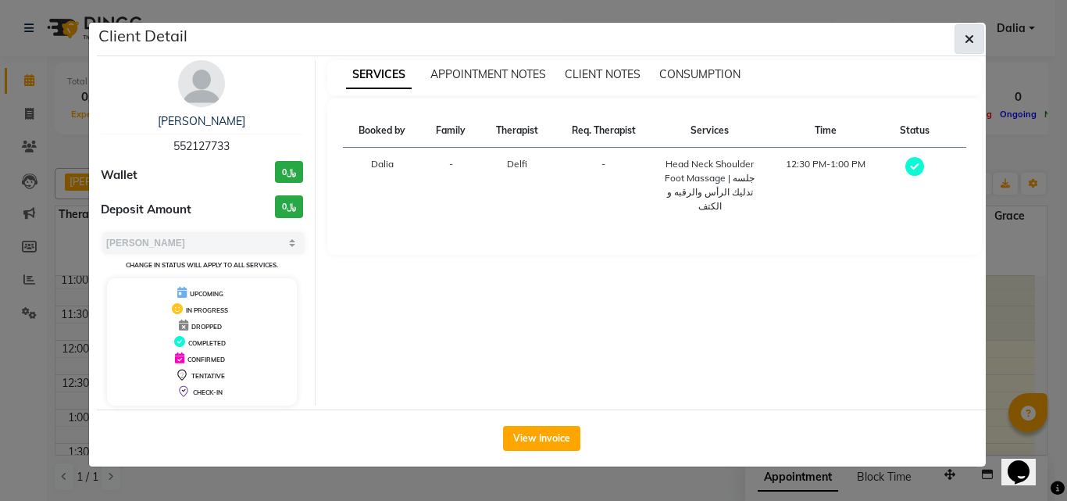
click at [978, 34] on button "button" at bounding box center [969, 39] width 30 height 30
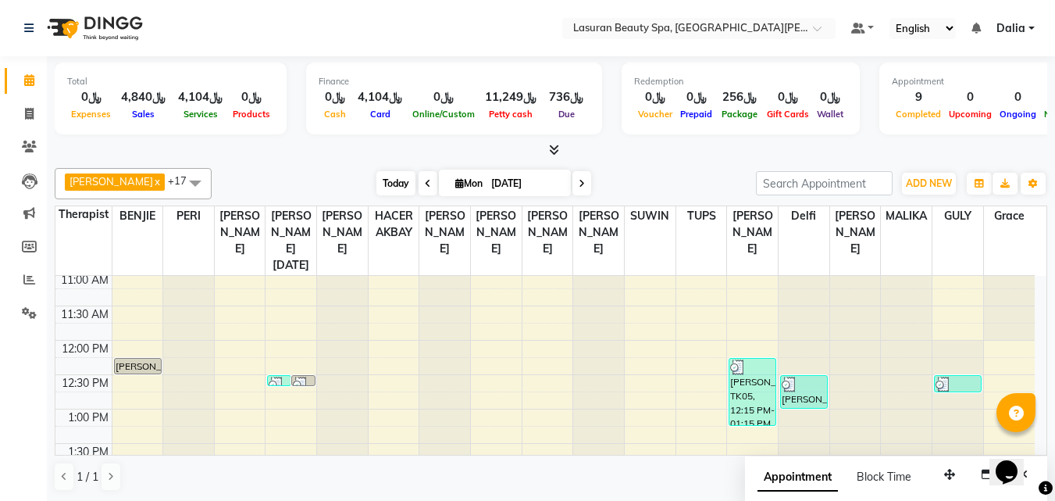
click at [406, 180] on span "Today" at bounding box center [395, 183] width 39 height 24
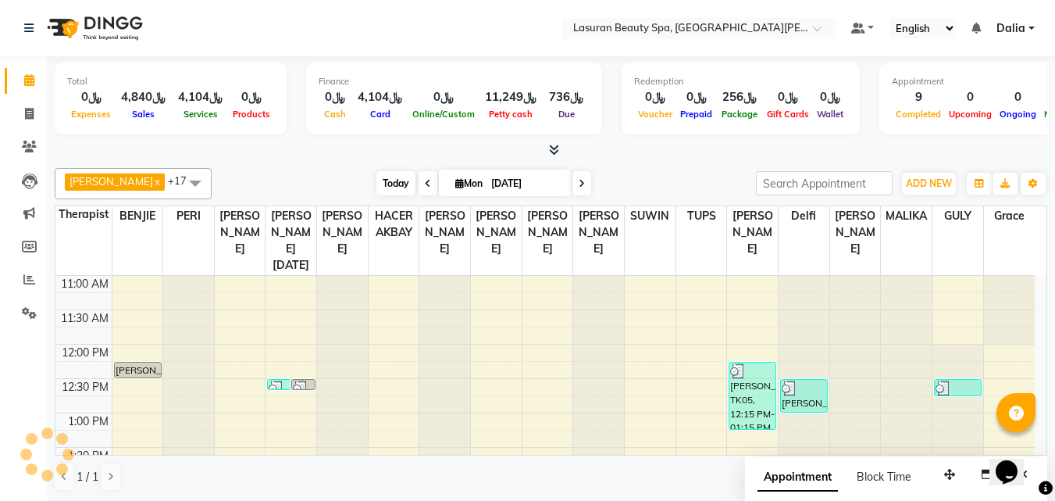
scroll to position [551, 0]
